Goal: Transaction & Acquisition: Purchase product/service

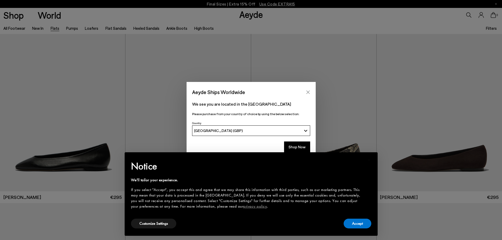
click at [308, 90] on icon "Close" at bounding box center [308, 92] width 4 height 4
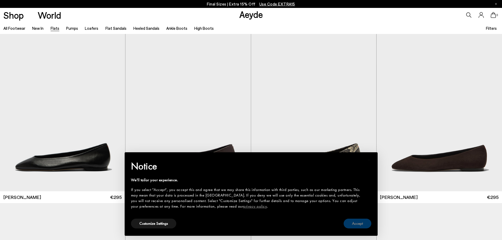
click at [355, 223] on button "Accept" at bounding box center [358, 224] width 28 height 10
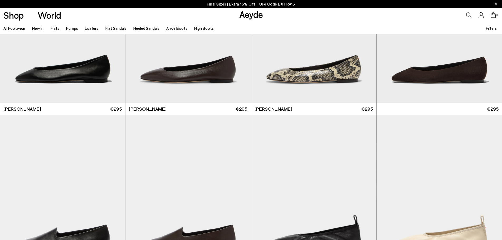
scroll to position [79, 0]
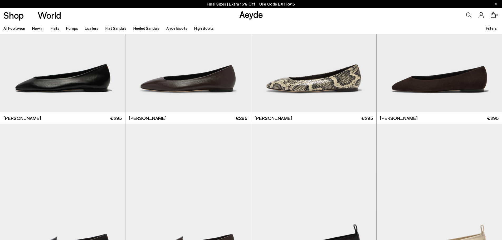
click at [469, 13] on icon at bounding box center [468, 14] width 5 height 5
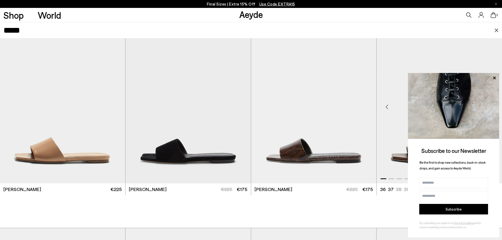
type input "****"
click at [500, 168] on img "1 / 6" at bounding box center [439, 104] width 125 height 157
